Goal: Find specific page/section: Find specific page/section

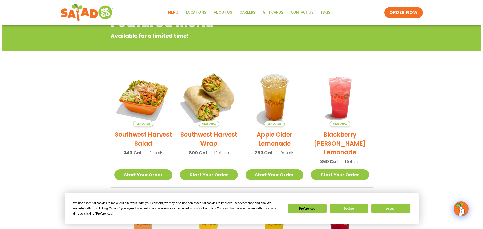
scroll to position [75, 0]
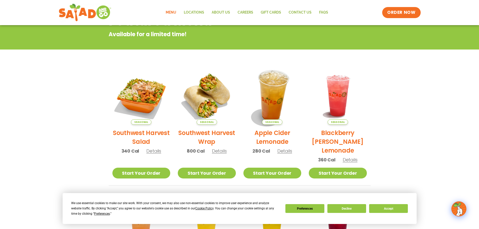
click at [272, 91] on img at bounding box center [272, 96] width 68 height 68
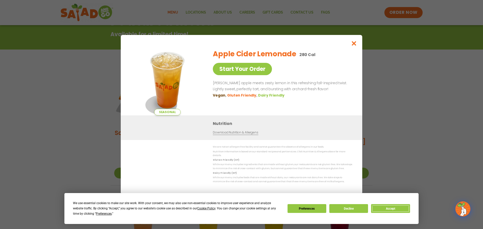
click at [395, 207] on button "Accept" at bounding box center [390, 208] width 39 height 9
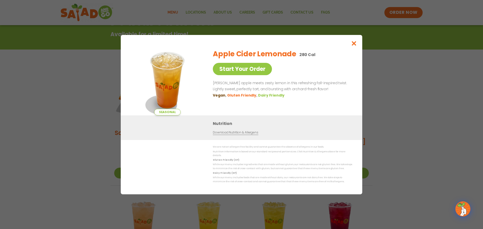
click at [166, 92] on img at bounding box center [167, 80] width 70 height 70
click at [174, 115] on span "Seasonal" at bounding box center [167, 112] width 26 height 7
click at [354, 45] on icon "Close modal" at bounding box center [354, 43] width 6 height 5
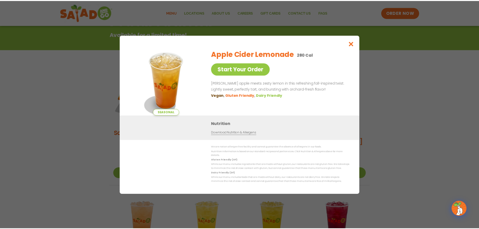
scroll to position [81, 0]
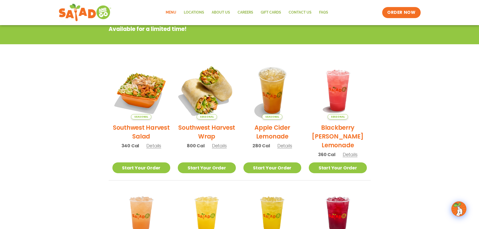
click at [208, 88] on img at bounding box center [207, 90] width 68 height 68
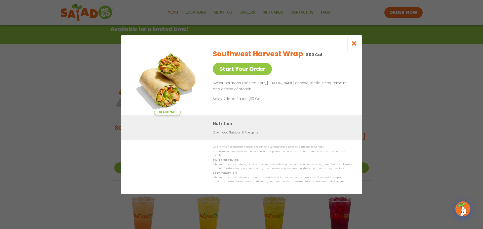
click at [355, 44] on icon "Close modal" at bounding box center [354, 43] width 6 height 5
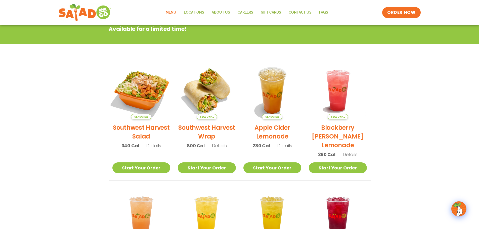
click at [152, 95] on img at bounding box center [141, 90] width 68 height 68
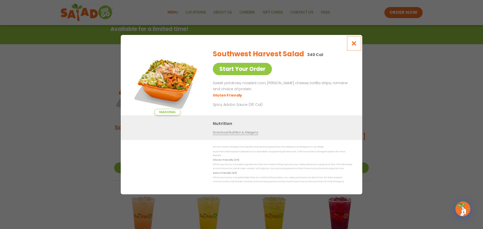
click at [354, 48] on button "Close modal" at bounding box center [354, 43] width 16 height 17
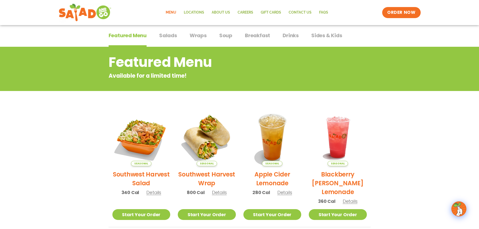
scroll to position [0, 0]
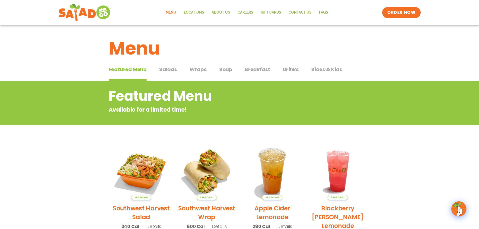
click at [166, 70] on span "Salads" at bounding box center [168, 70] width 18 height 8
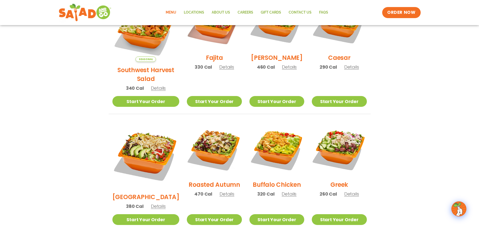
scroll to position [176, 0]
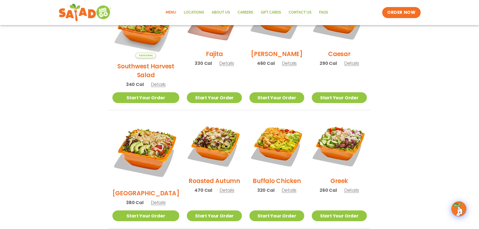
click at [271, 131] on img at bounding box center [276, 145] width 55 height 55
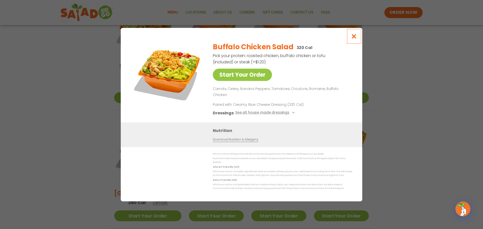
click at [351, 39] on icon "Close modal" at bounding box center [354, 36] width 6 height 5
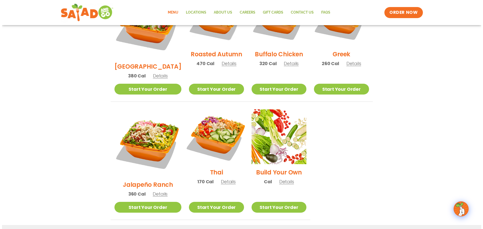
scroll to position [327, 0]
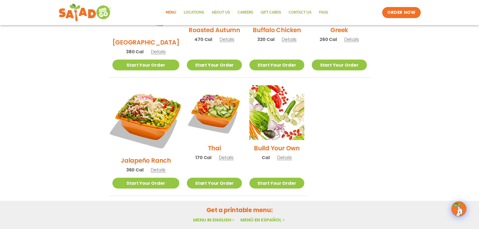
click at [136, 88] on img at bounding box center [145, 118] width 79 height 79
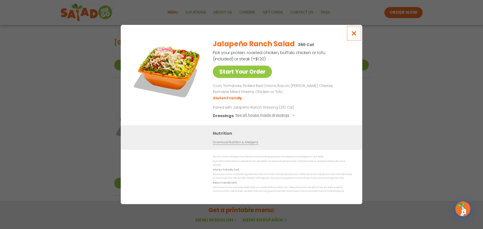
click at [354, 35] on icon "Close modal" at bounding box center [354, 33] width 6 height 5
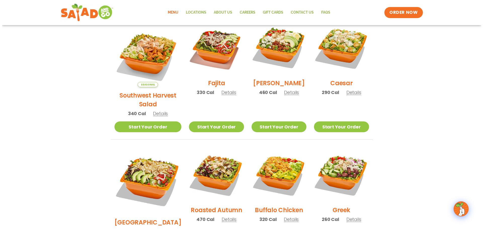
scroll to position [141, 0]
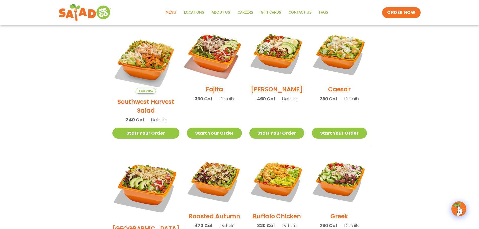
click at [210, 44] on img at bounding box center [214, 54] width 64 height 64
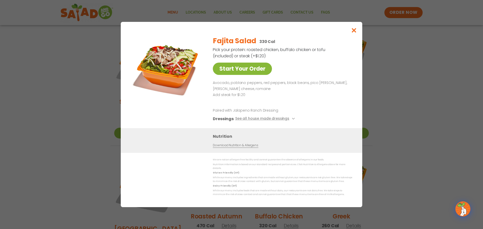
click at [234, 69] on link "Start Your Order" at bounding box center [242, 69] width 59 height 12
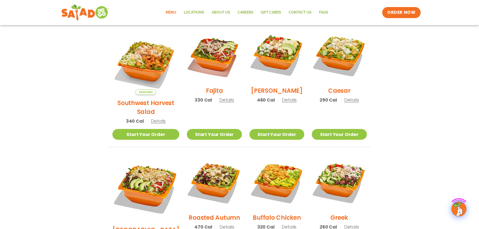
scroll to position [141, 0]
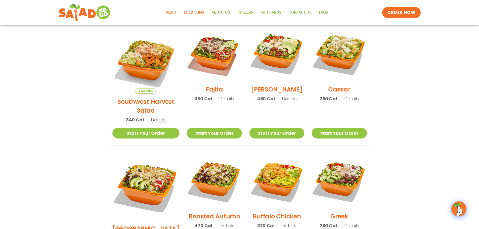
click at [198, 10] on link "Locations" at bounding box center [194, 13] width 28 height 12
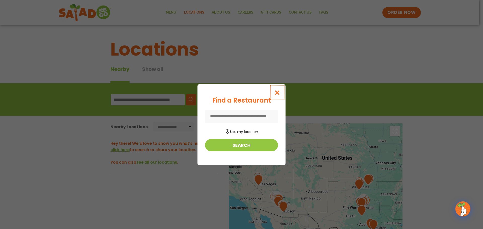
click at [274, 92] on icon "Close modal" at bounding box center [277, 92] width 6 height 5
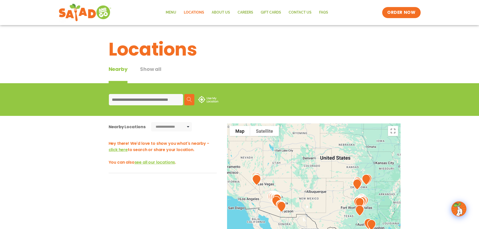
click at [129, 97] on input at bounding box center [146, 99] width 74 height 11
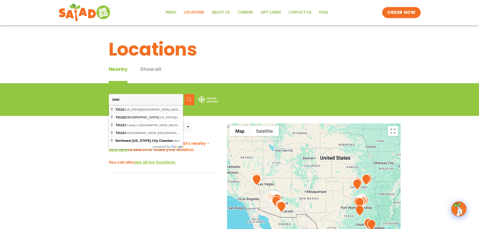
type input "**********"
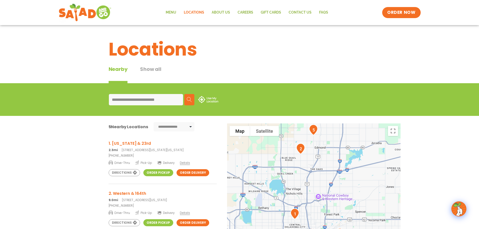
click at [188, 97] on img at bounding box center [189, 99] width 5 height 5
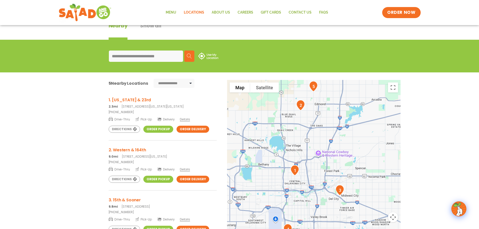
scroll to position [50, 0]
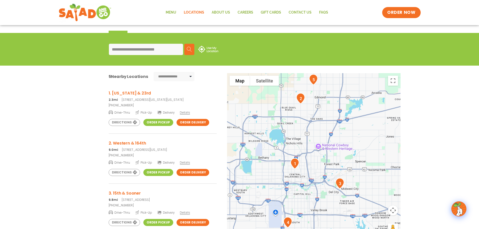
click at [198, 49] on img at bounding box center [208, 49] width 20 height 7
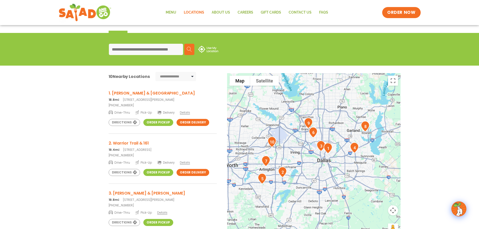
click at [131, 50] on input at bounding box center [146, 49] width 74 height 11
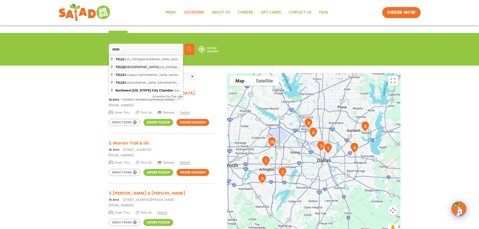
type input "**********"
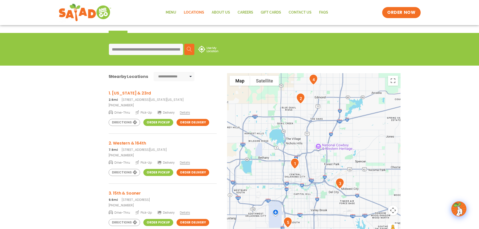
click at [187, 123] on link "Order Delivery" at bounding box center [192, 122] width 33 height 7
